Goal: Task Accomplishment & Management: Complete application form

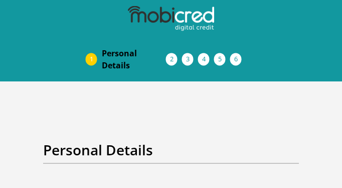
select select "Ms"
select select "1"
select select "ZAF"
select select "sot"
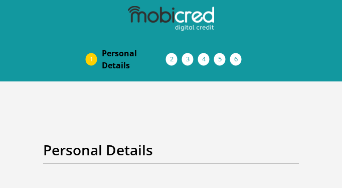
select select "2"
select select "Gauteng"
select select "5"
select select "parents"
select select "29"
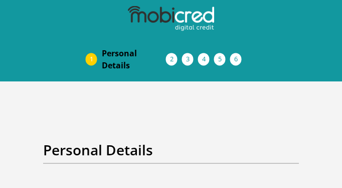
select select "Pensioner"
select select "60"
select select "4"
select select "SAV"
select select "1"
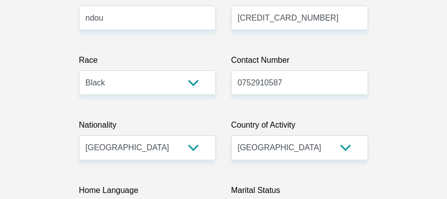
scroll to position [260, 0]
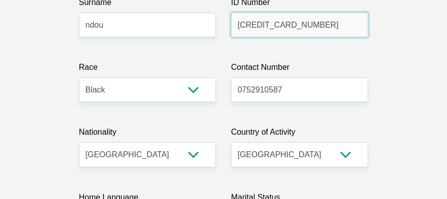
click at [246, 27] on input "6706010710081" at bounding box center [299, 25] width 137 height 25
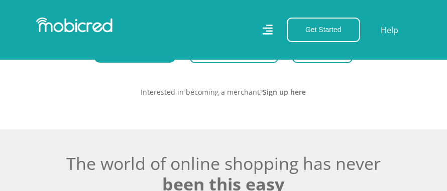
scroll to position [449, 0]
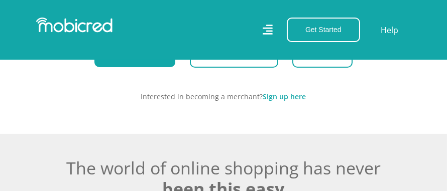
click at [274, 101] on link "Sign up here" at bounding box center [284, 97] width 43 height 10
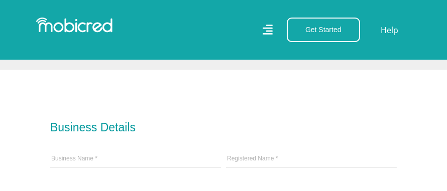
scroll to position [302, 0]
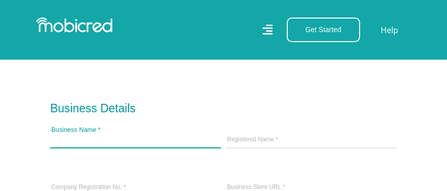
click at [164, 144] on input "Business Name *" at bounding box center [135, 140] width 171 height 15
type input "[PERSON_NAME] owner"
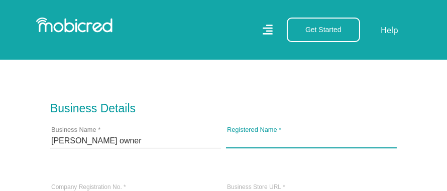
click at [287, 139] on input "Registered Name *" at bounding box center [311, 140] width 171 height 15
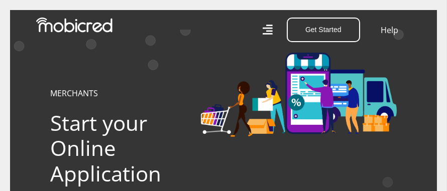
scroll to position [180, 0]
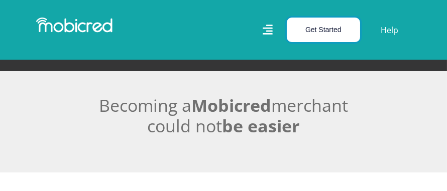
click at [358, 22] on button "Get Started" at bounding box center [323, 30] width 73 height 25
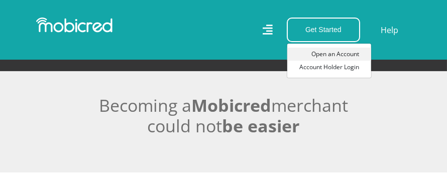
click at [333, 57] on link "Open an Account" at bounding box center [329, 54] width 84 height 13
